Goal: Transaction & Acquisition: Purchase product/service

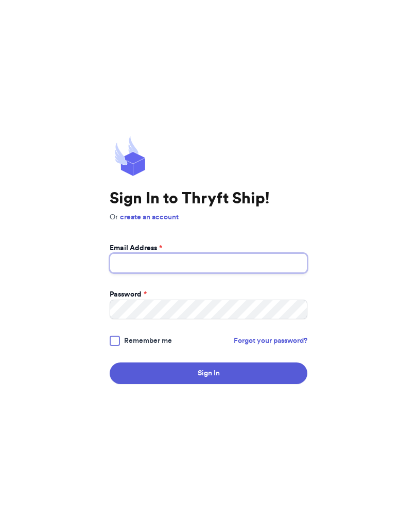
type input "[EMAIL_ADDRESS][DOMAIN_NAME]"
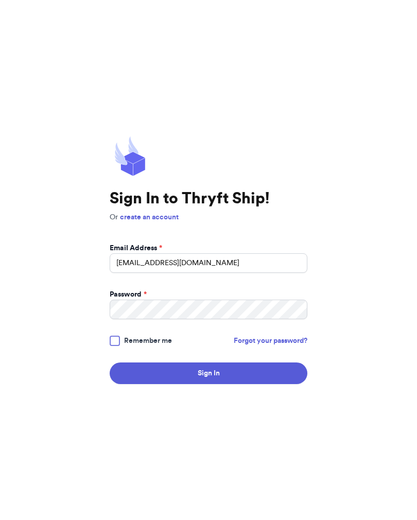
click at [208, 381] on button "Sign In" at bounding box center [209, 373] width 198 height 22
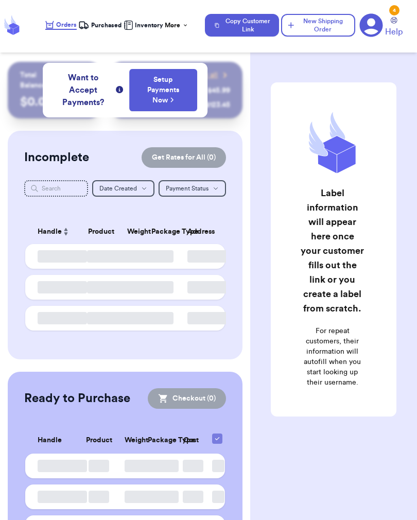
checkbox input "false"
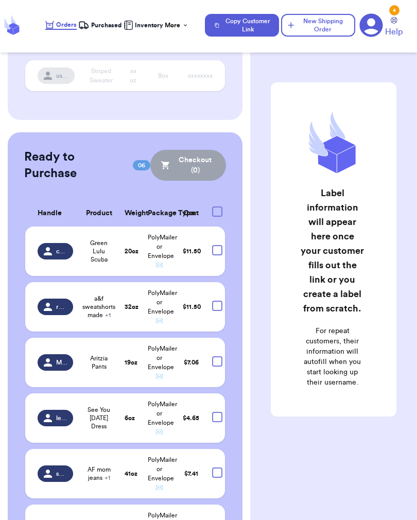
scroll to position [184, 18]
click at [85, 370] on span "Aritzia Pants" at bounding box center [98, 362] width 27 height 16
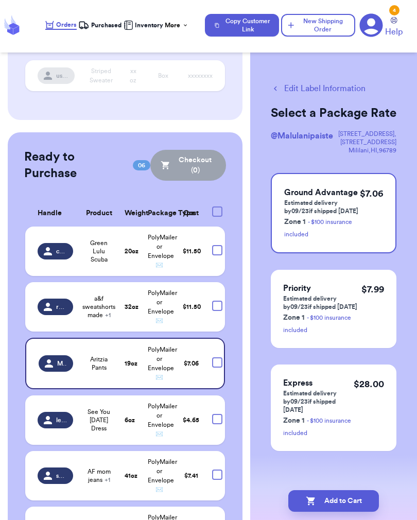
click at [212, 367] on div at bounding box center [217, 362] width 10 height 10
click at [217, 357] on input "checkbox" at bounding box center [217, 357] width 1 height 1
checkbox input "true"
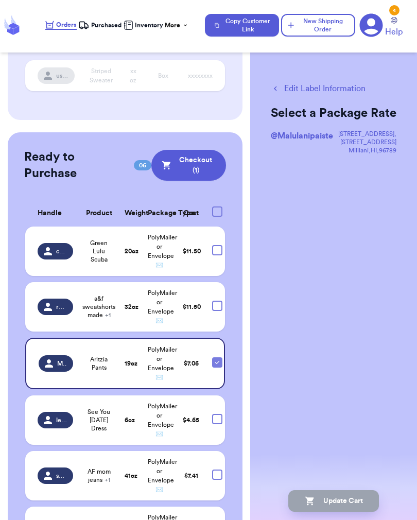
click at [212, 311] on div at bounding box center [217, 305] width 10 height 10
click at [217, 300] on input "checkbox" at bounding box center [217, 300] width 1 height 1
checkbox input "true"
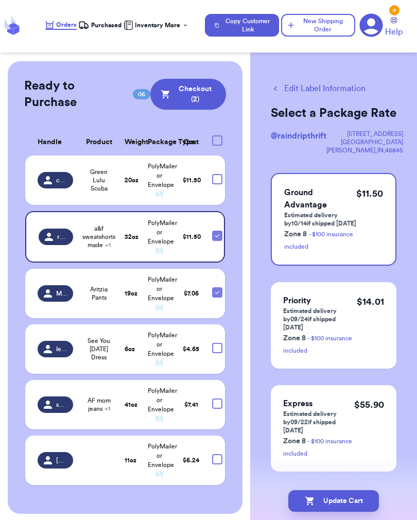
scroll to position [255, 18]
click at [212, 409] on div at bounding box center [217, 403] width 10 height 10
click at [217, 398] on input "checkbox" at bounding box center [217, 398] width 1 height 1
checkbox input "true"
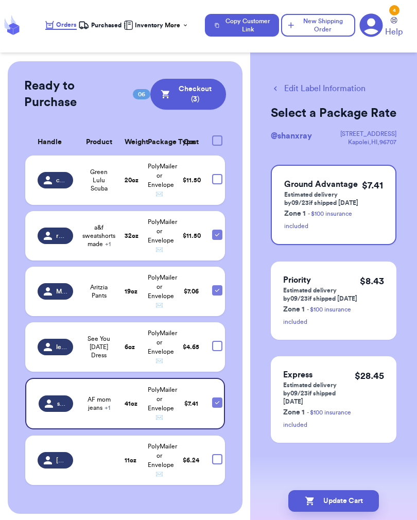
click at [79, 470] on td at bounding box center [98, 459] width 39 height 49
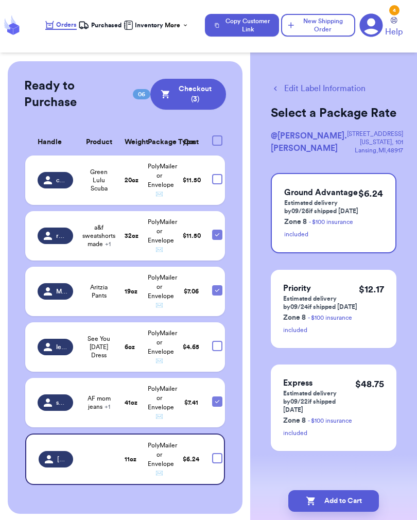
click at [150, 107] on button "Checkout ( 3 )" at bounding box center [188, 94] width 76 height 31
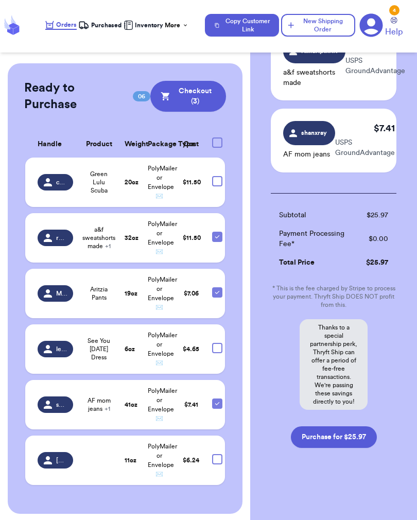
scroll to position [173, 0]
click at [350, 442] on button "Purchase for $25.97" at bounding box center [334, 437] width 86 height 22
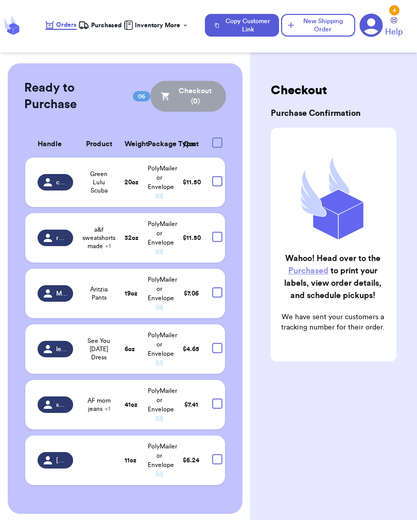
checkbox input "false"
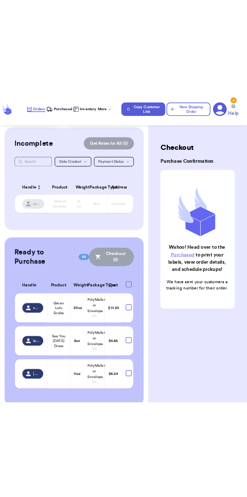
scroll to position [74, 0]
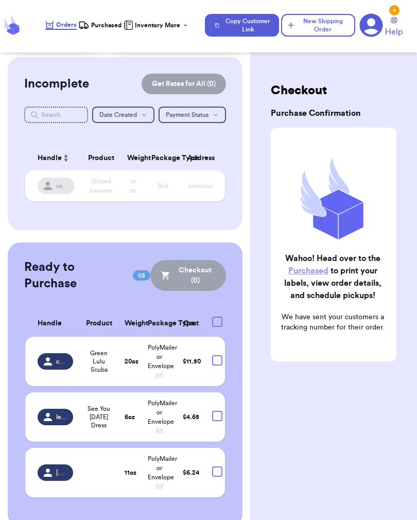
click at [105, 28] on span "Purchased" at bounding box center [106, 25] width 30 height 8
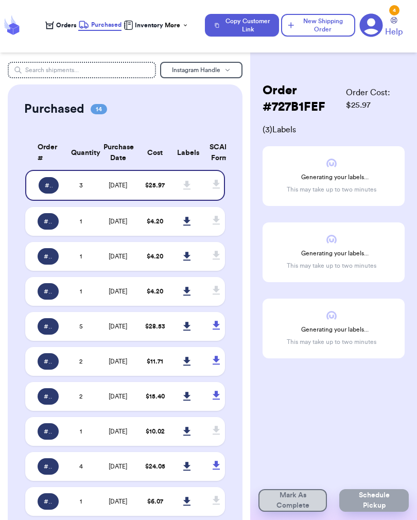
click at [89, 264] on td "1" at bounding box center [81, 256] width 32 height 29
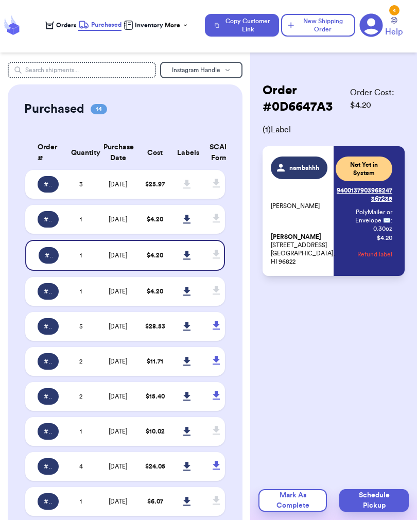
click at [188, 259] on icon at bounding box center [186, 255] width 7 height 9
click at [185, 231] on link at bounding box center [187, 219] width 23 height 23
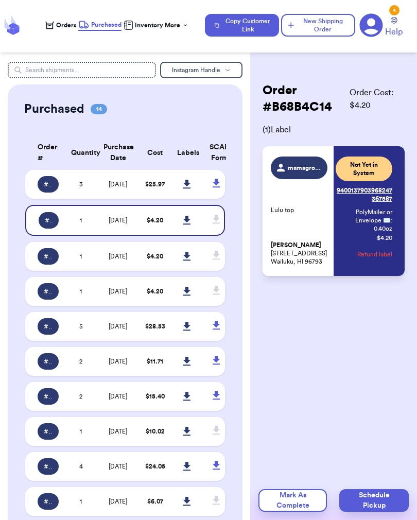
click at [183, 190] on link at bounding box center [187, 184] width 23 height 23
